Goal: Task Accomplishment & Management: Use online tool/utility

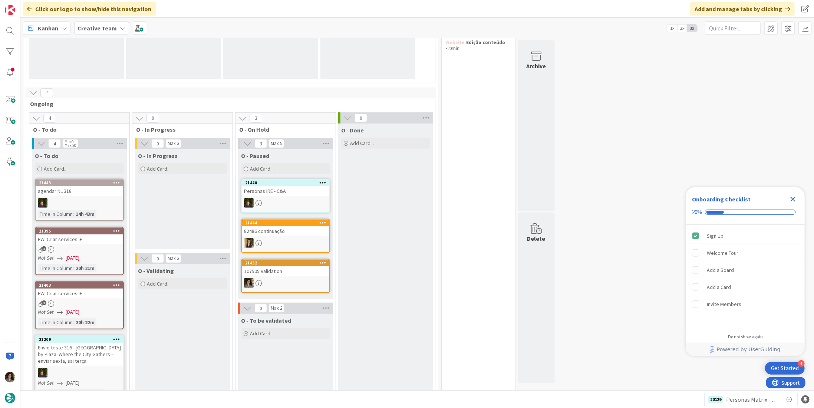
scroll to position [122, 0]
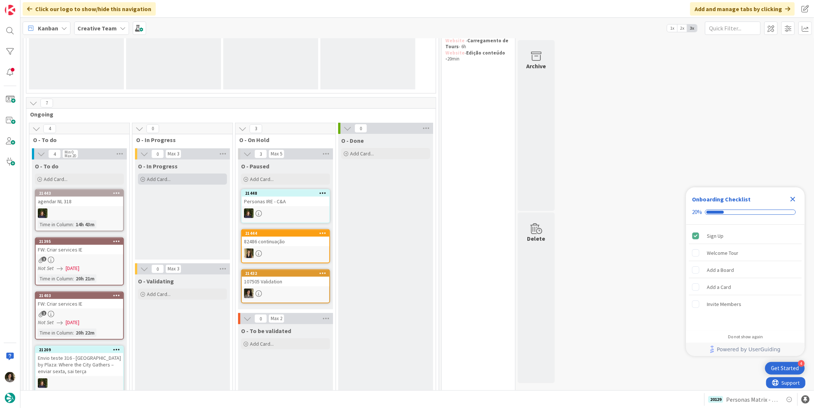
click at [180, 176] on div "Add Card..." at bounding box center [182, 179] width 89 height 11
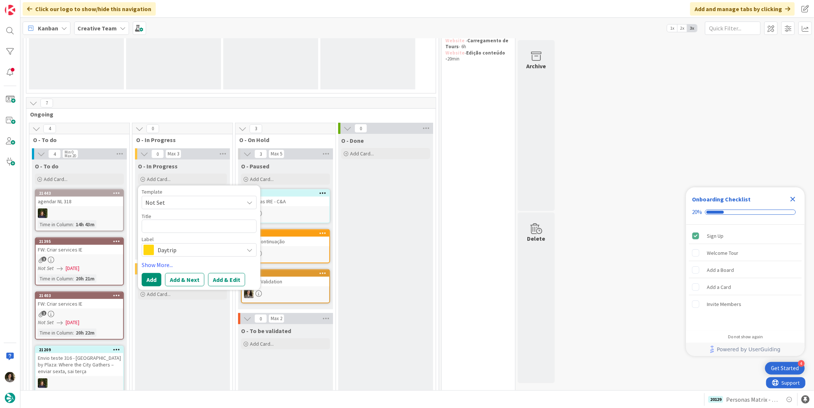
scroll to position [0, 0]
click at [176, 249] on span "Daytrip" at bounding box center [199, 250] width 82 height 10
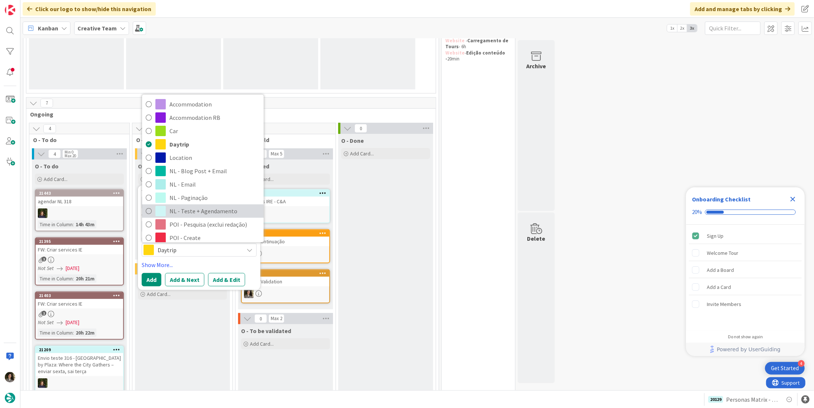
click at [194, 211] on span "NL - Teste + Agendamento" at bounding box center [215, 211] width 91 height 11
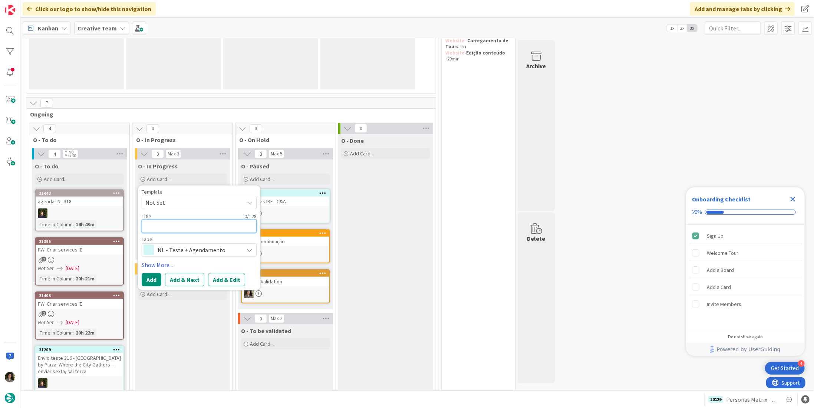
click at [196, 220] on textarea at bounding box center [199, 226] width 115 height 13
click at [206, 222] on textarea at bounding box center [199, 226] width 115 height 13
type textarea "x"
type textarea "Fi"
type textarea "x"
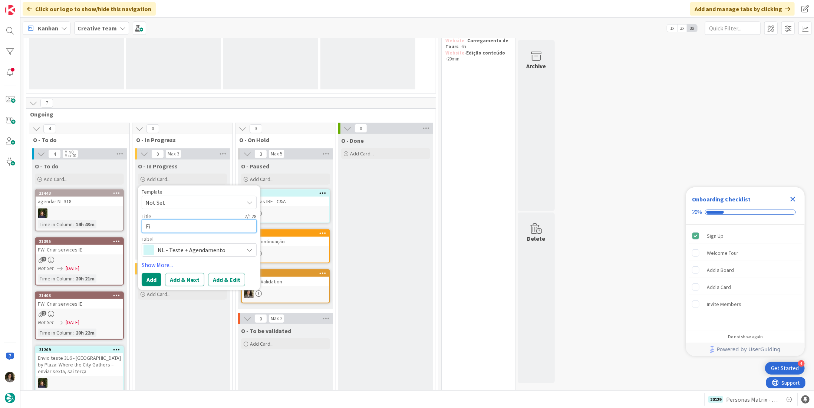
type textarea "Fin"
type textarea "x"
type textarea "Fina"
type textarea "x"
type textarea "Final"
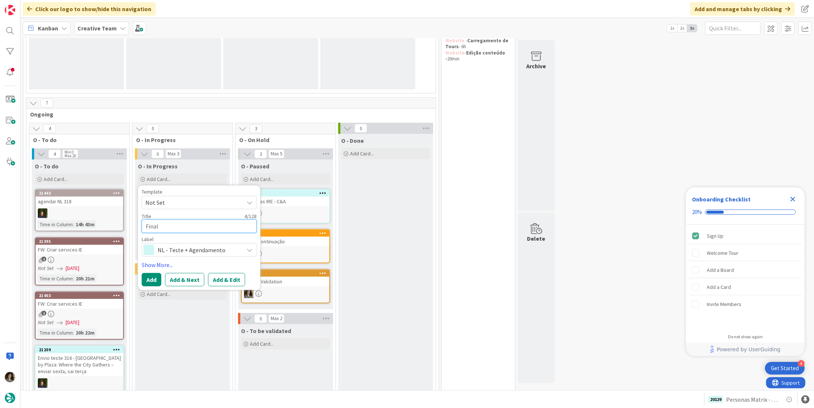
type textarea "x"
type textarea "Finali"
type textarea "x"
type textarea "Finaliz"
type textarea "x"
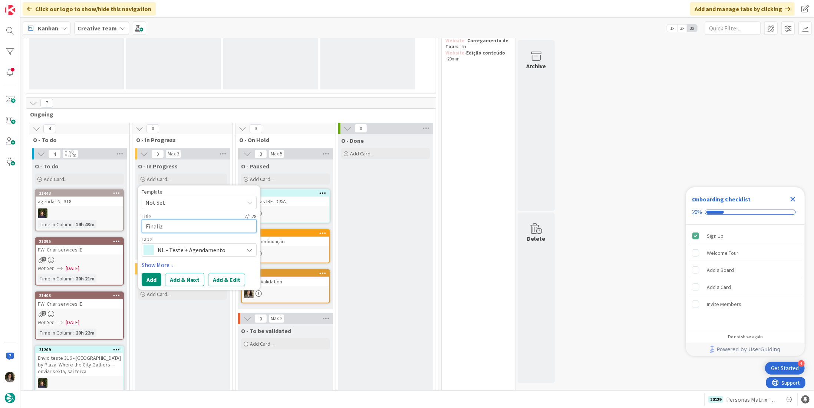
type textarea "Finaliza"
type textarea "x"
type textarea "Finalizar"
type textarea "x"
type textarea "Finalizar"
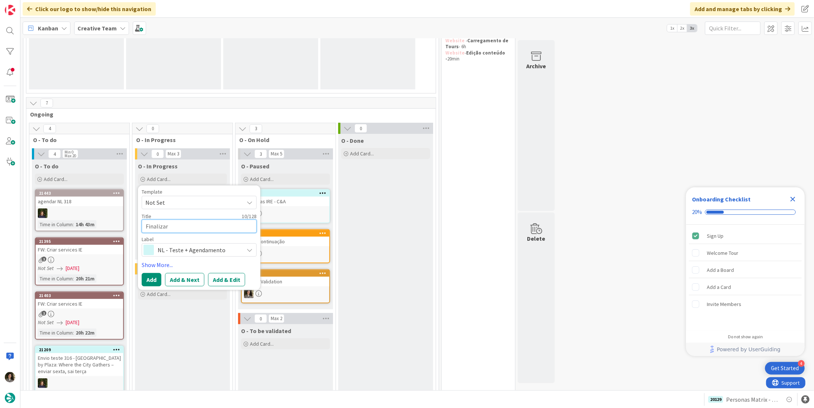
type textarea "x"
type textarea "Finalizar R"
type textarea "x"
type textarea "Finalizar Re"
type textarea "x"
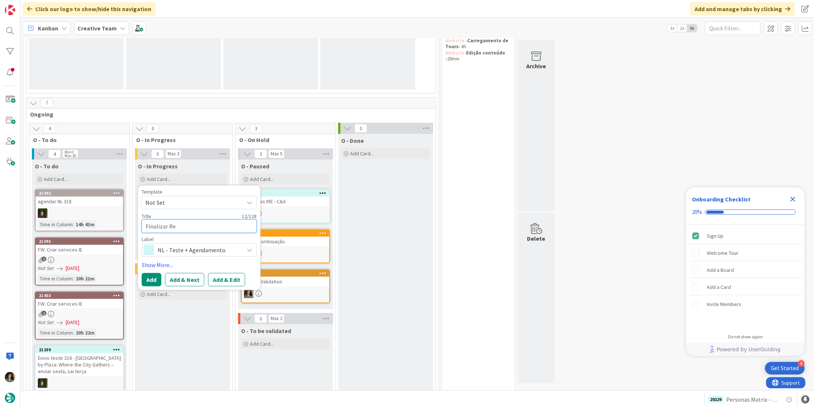
type textarea "Finalizar Red"
type textarea "x"
type textarea "Finalizar [PERSON_NAME]"
type textarea "x"
type textarea "Finalizar Redaç"
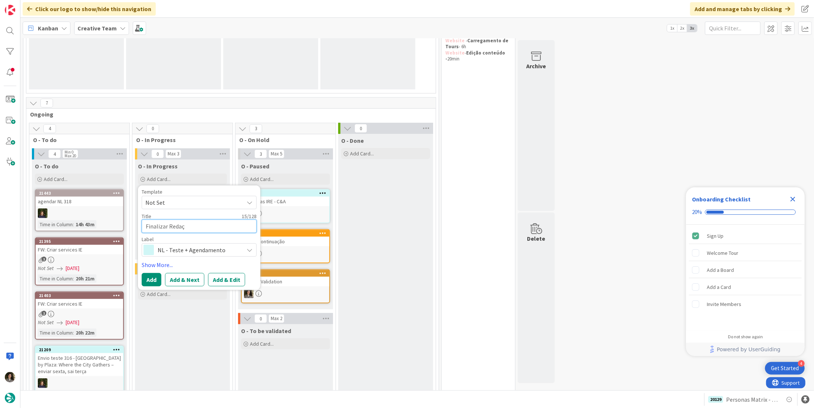
type textarea "x"
type textarea "Finalizar Redaçã"
type textarea "x"
type textarea "Finalizar Redação"
type textarea "x"
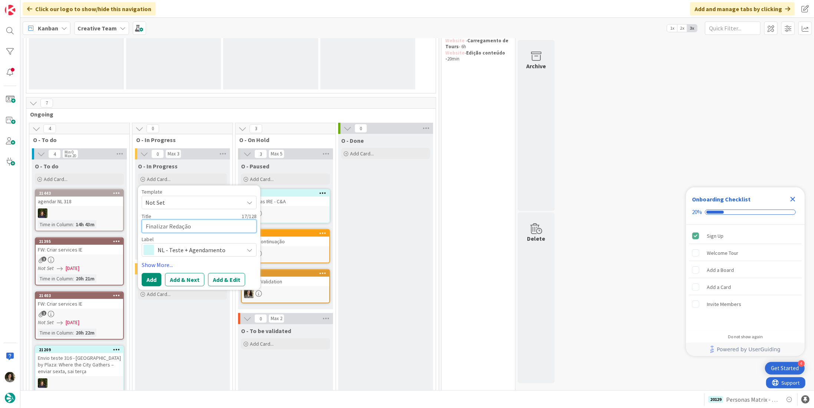
type textarea "Finalizar Redação"
type textarea "x"
type textarea "Finalizar Redação N"
type textarea "x"
type textarea "Finalizar Redação Ne"
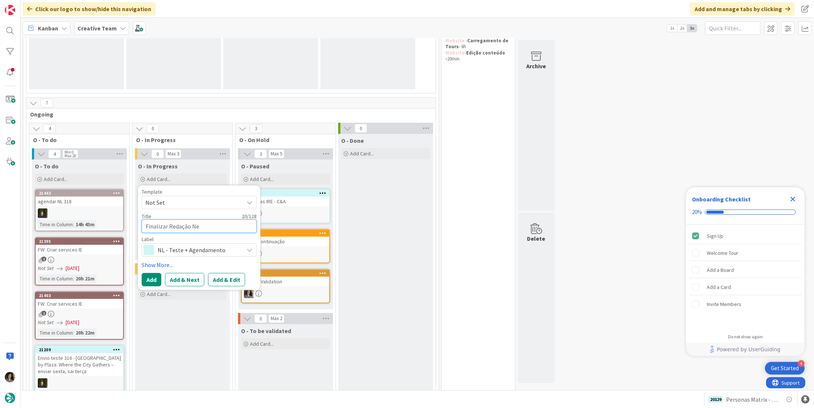
type textarea "x"
type textarea "Finalizar Redação New"
type textarea "x"
type textarea "Finalizar Redação News"
type textarea "x"
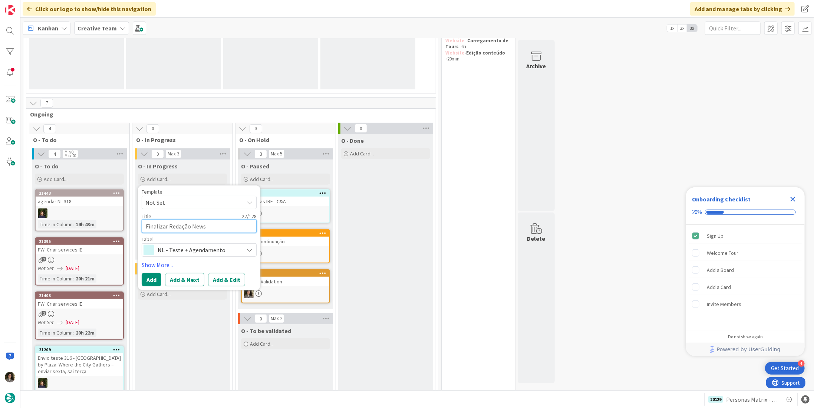
type textarea "Finalizar Redação News"
type textarea "x"
type textarea "Finalizar Redação News"
type textarea "x"
type textarea "Finalizar Redação New"
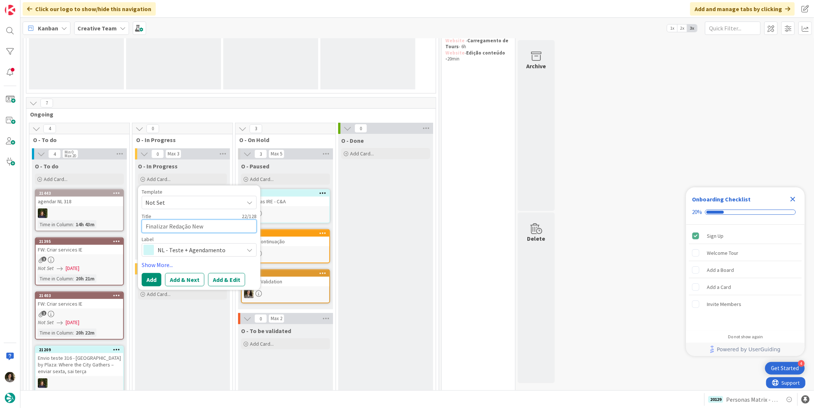
type textarea "x"
type textarea "Finalizar Redação Ne"
type textarea "x"
type textarea "Finalizar Redação NL"
type textarea "x"
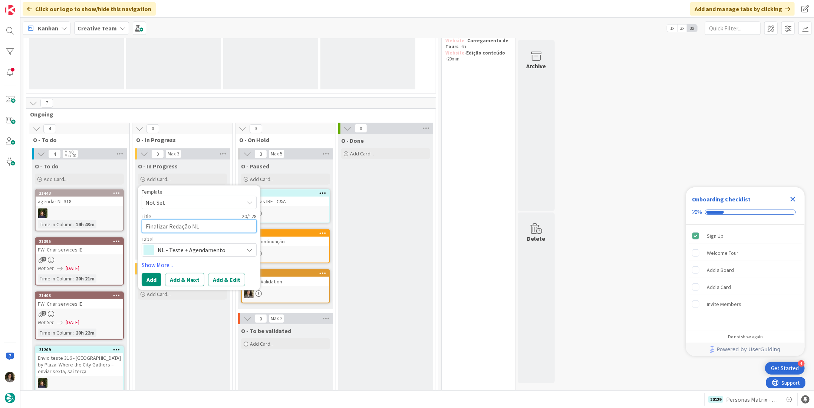
type textarea "Finalizar Redação NL"
type textarea "x"
type textarea "Finalizar Redação NL #"
type textarea "x"
type textarea "Finalizar Redação NL #3"
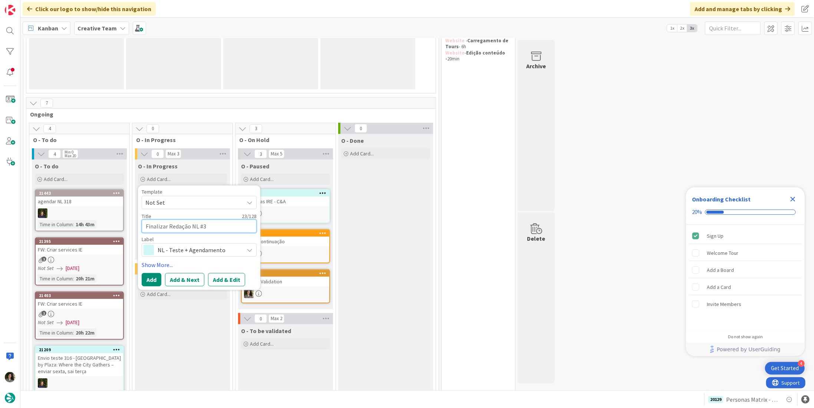
type textarea "x"
type textarea "Finalizar Redação NL #34"
type textarea "x"
type textarea "Finalizar Redação NL #348"
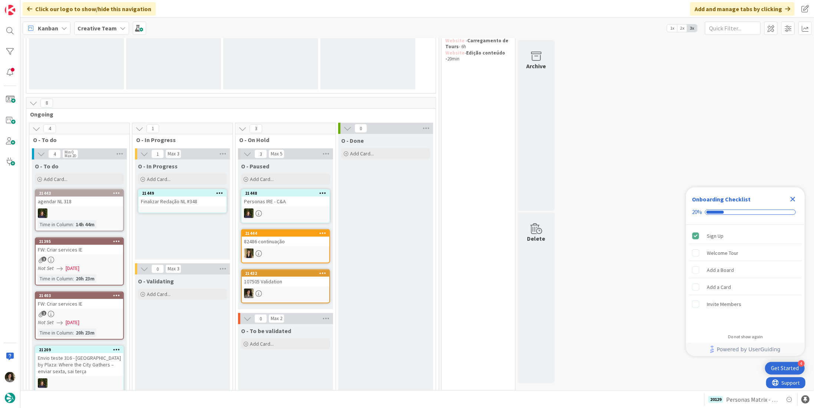
click at [196, 197] on div "Finalizar Redação NL #348" at bounding box center [183, 202] width 88 height 10
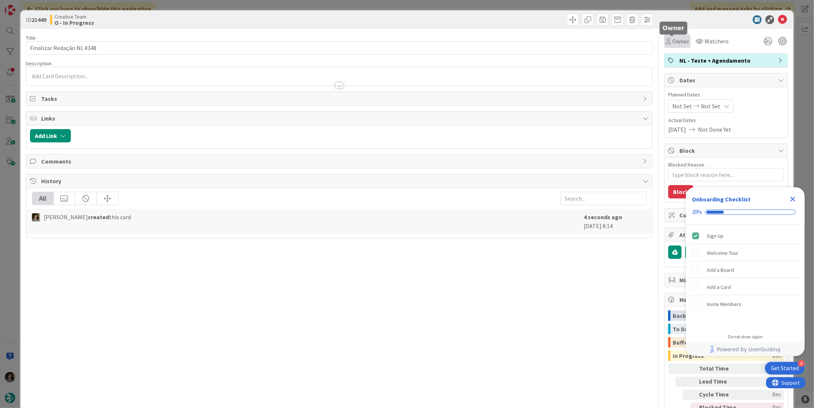
click at [682, 40] on span "Owner" at bounding box center [681, 41] width 17 height 9
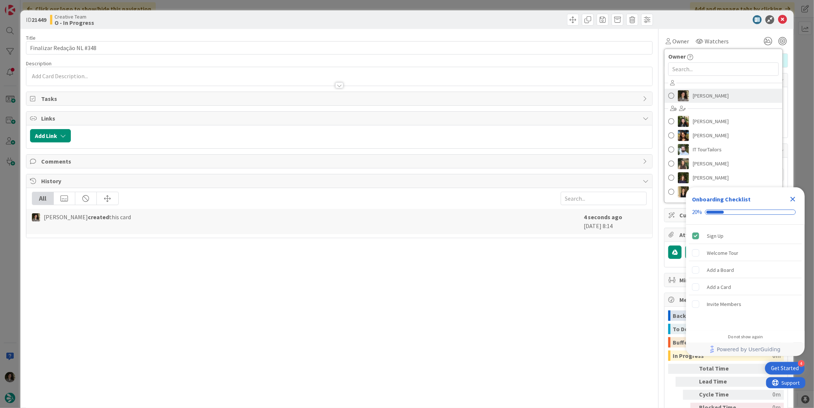
click at [751, 96] on link "[PERSON_NAME]" at bounding box center [724, 96] width 118 height 14
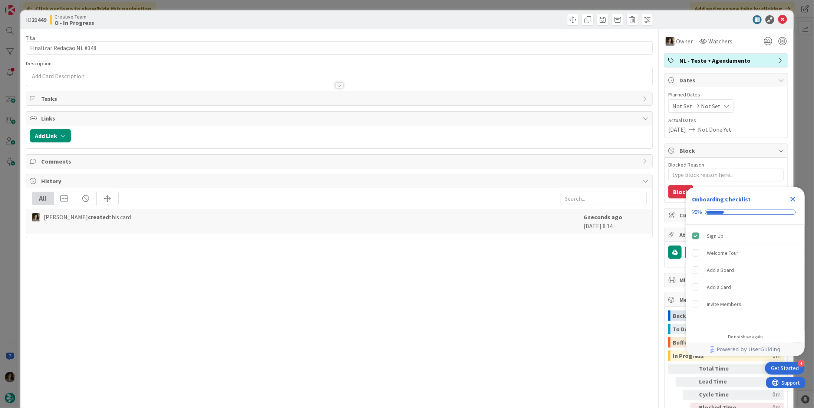
type textarea "x"
click at [792, 200] on icon "Close Checklist" at bounding box center [793, 199] width 5 height 5
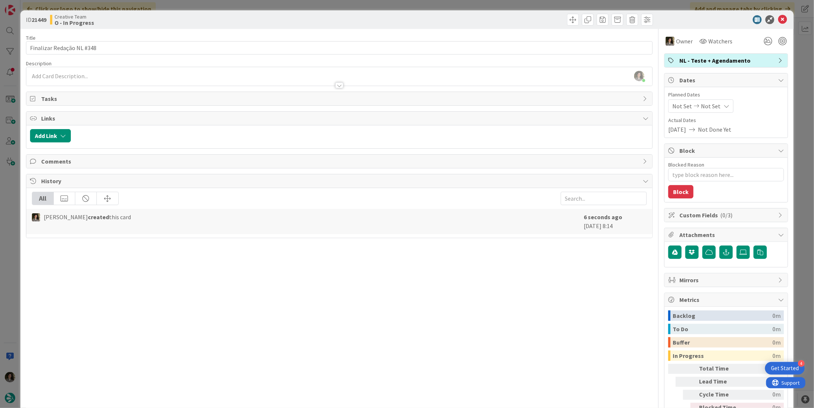
drag, startPoint x: 720, startPoint y: 100, endPoint x: 728, endPoint y: 112, distance: 14.5
click at [720, 100] on div "Not Set Not Set" at bounding box center [701, 105] width 65 height 13
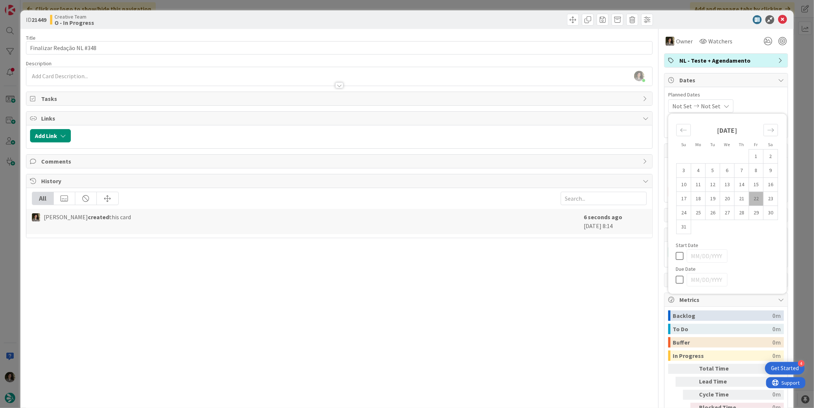
click at [677, 277] on icon at bounding box center [681, 279] width 11 height 9
type input "[DATE]"
click at [586, 256] on div "Title 25 / 128 Finalizar Redação NL #348 Description [PERSON_NAME] just joined …" at bounding box center [339, 231] width 627 height 404
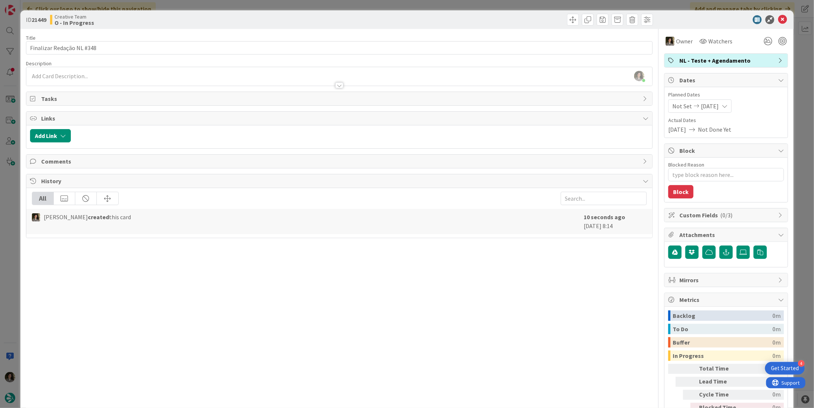
type textarea "x"
click at [780, 16] on icon at bounding box center [782, 19] width 9 height 9
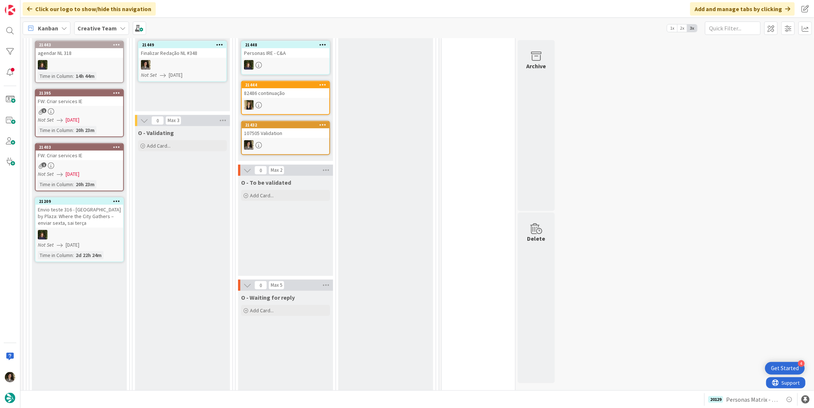
scroll to position [196, 0]
